Goal: Information Seeking & Learning: Find specific fact

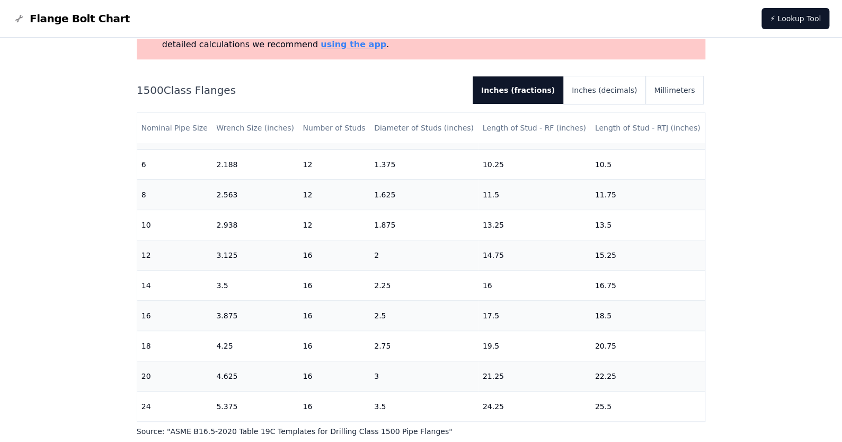
scroll to position [106, 0]
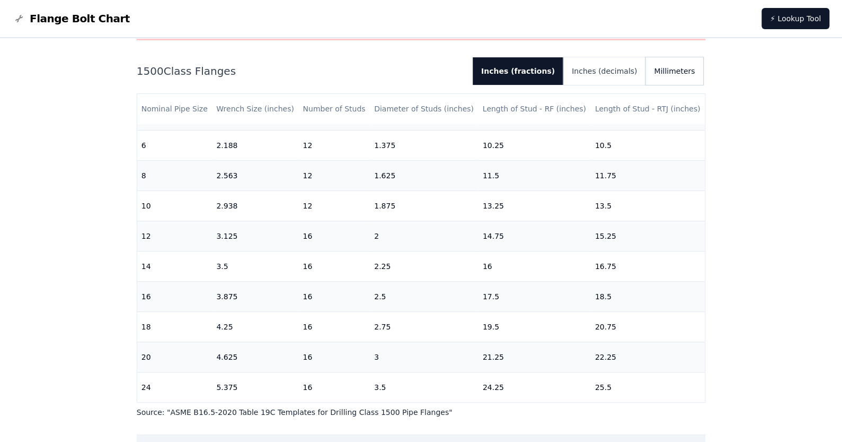
click at [666, 71] on button "Millimeters" at bounding box center [675, 71] width 58 height 28
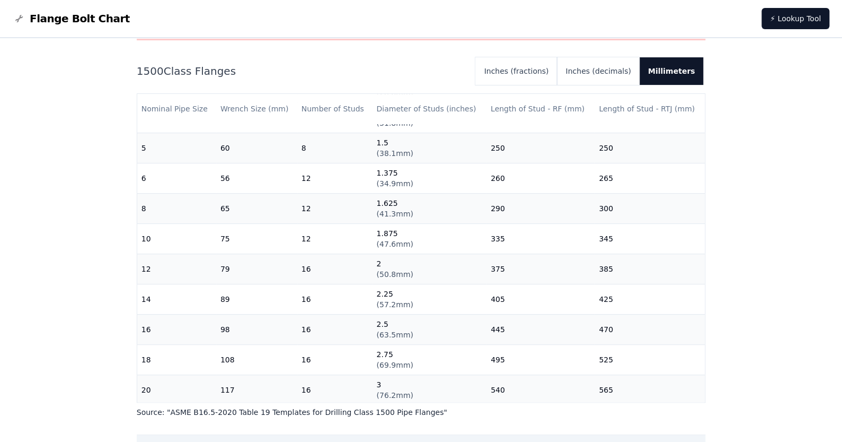
scroll to position [265, 0]
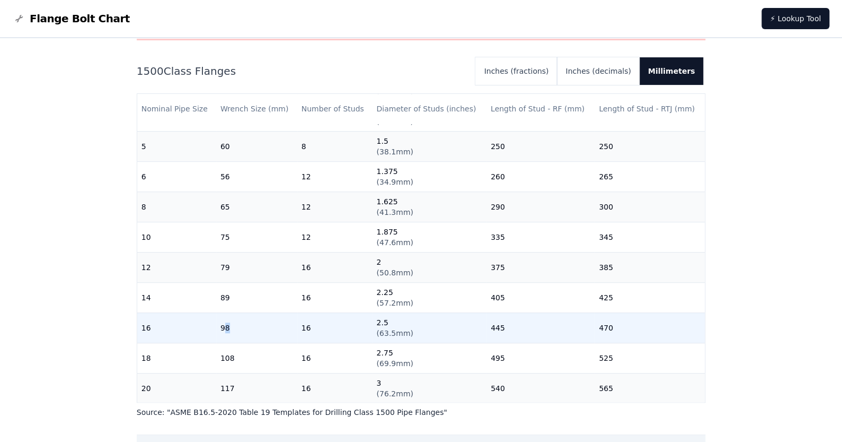
click at [227, 326] on td "98" at bounding box center [256, 327] width 81 height 30
drag, startPoint x: 219, startPoint y: 327, endPoint x: 229, endPoint y: 327, distance: 9.5
click at [229, 327] on td "98" at bounding box center [256, 327] width 81 height 30
click at [239, 331] on td "98" at bounding box center [256, 327] width 81 height 30
drag, startPoint x: 222, startPoint y: 326, endPoint x: 233, endPoint y: 326, distance: 11.1
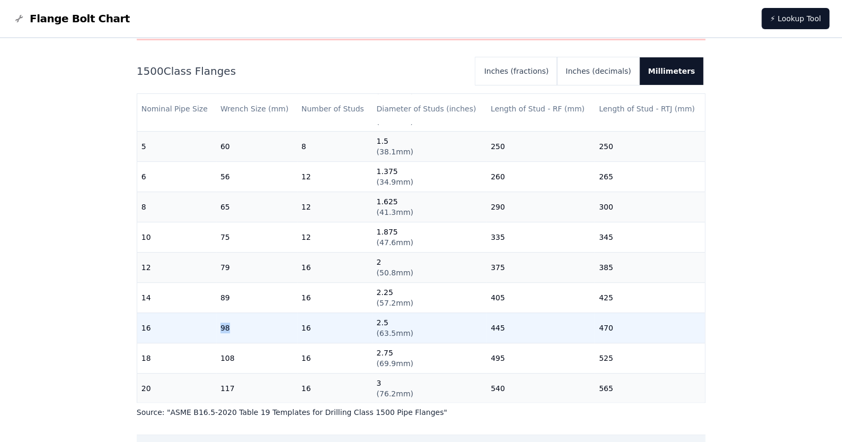
click at [233, 326] on td "98" at bounding box center [256, 327] width 81 height 30
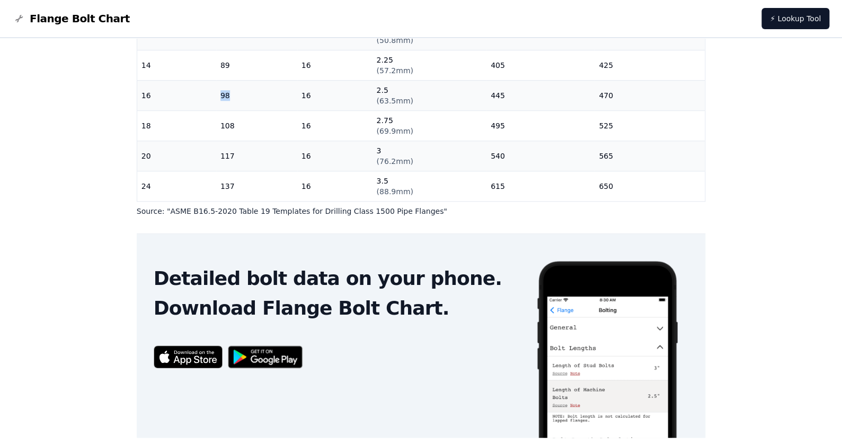
scroll to position [340, 0]
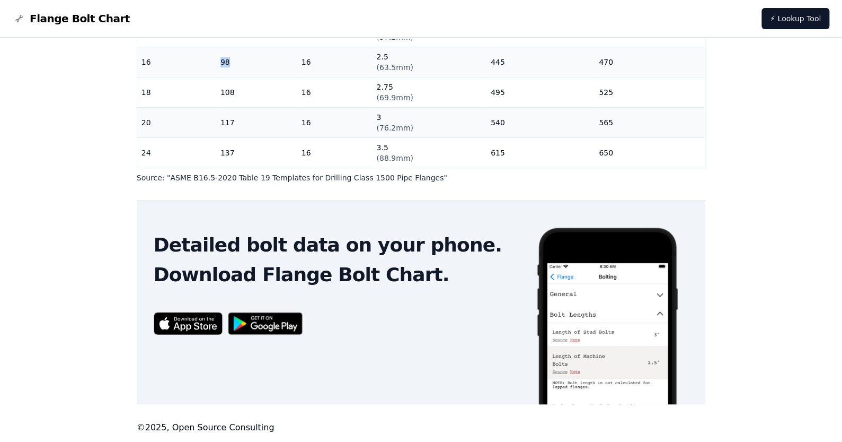
click at [190, 324] on img at bounding box center [188, 323] width 69 height 23
click at [262, 324] on img at bounding box center [266, 322] width 86 height 33
